Goal: Contribute content

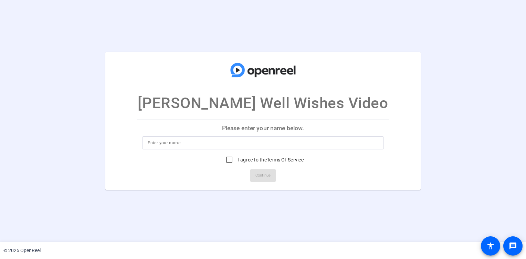
click at [176, 146] on input at bounding box center [263, 143] width 230 height 8
type input "[PERSON_NAME]"
click at [229, 159] on input "I agree to the Terms Of Service" at bounding box center [229, 160] width 14 height 14
checkbox input "true"
click at [258, 175] on span "Continue" at bounding box center [262, 176] width 15 height 10
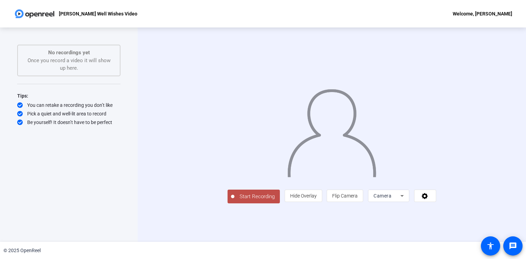
click at [392, 255] on div "© 2025 OpenReel" at bounding box center [263, 250] width 526 height 17
click at [404, 197] on icon at bounding box center [401, 196] width 3 height 2
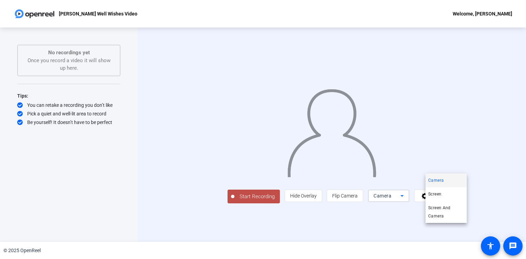
click at [459, 229] on div at bounding box center [263, 129] width 526 height 259
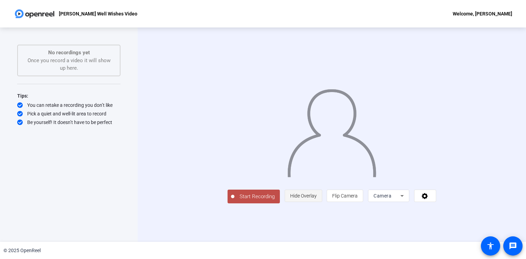
click at [317, 199] on span "Hide Overlay" at bounding box center [303, 196] width 26 height 6
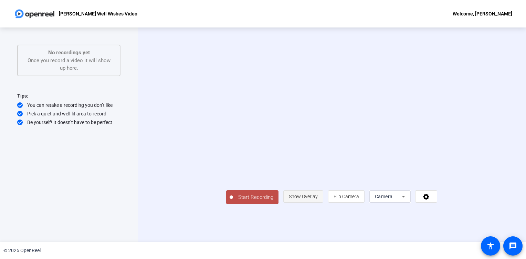
click at [318, 200] on span "Show Overlay" at bounding box center [303, 197] width 29 height 6
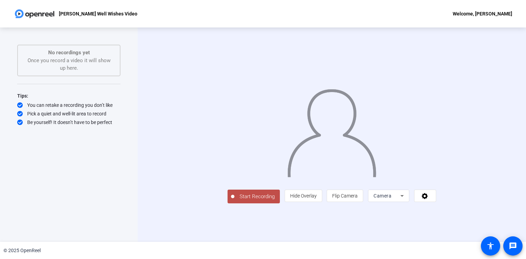
click at [234, 201] on span "Start Recording" at bounding box center [256, 197] width 45 height 8
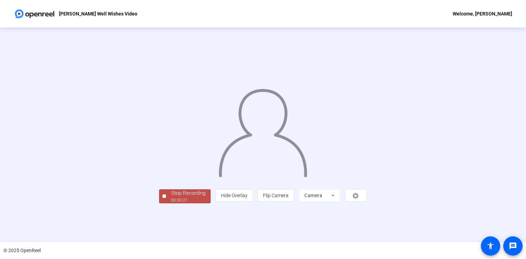
click at [171, 197] on div "Stop Recording" at bounding box center [188, 194] width 34 height 8
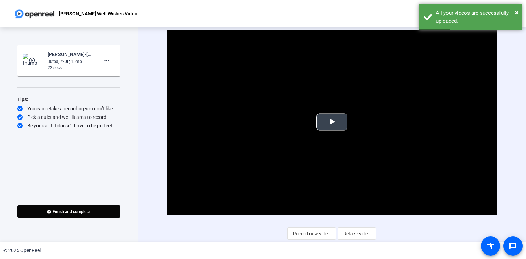
click at [332, 122] on span "Video Player" at bounding box center [332, 122] width 0 height 0
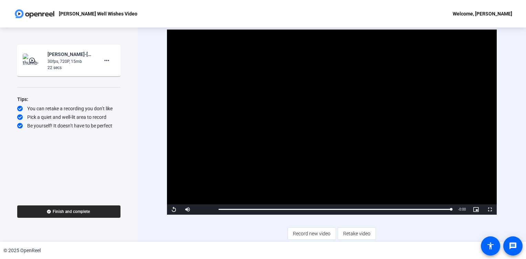
click at [67, 212] on span "Finish and complete" at bounding box center [71, 212] width 37 height 6
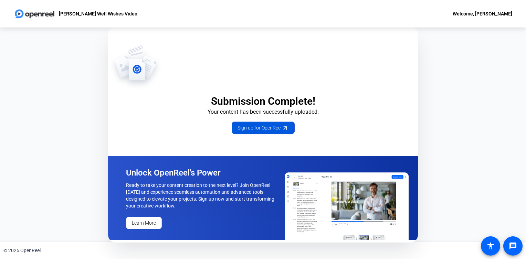
click at [262, 129] on span "Sign up for OpenReel" at bounding box center [262, 128] width 51 height 7
